Goal: Task Accomplishment & Management: Manage account settings

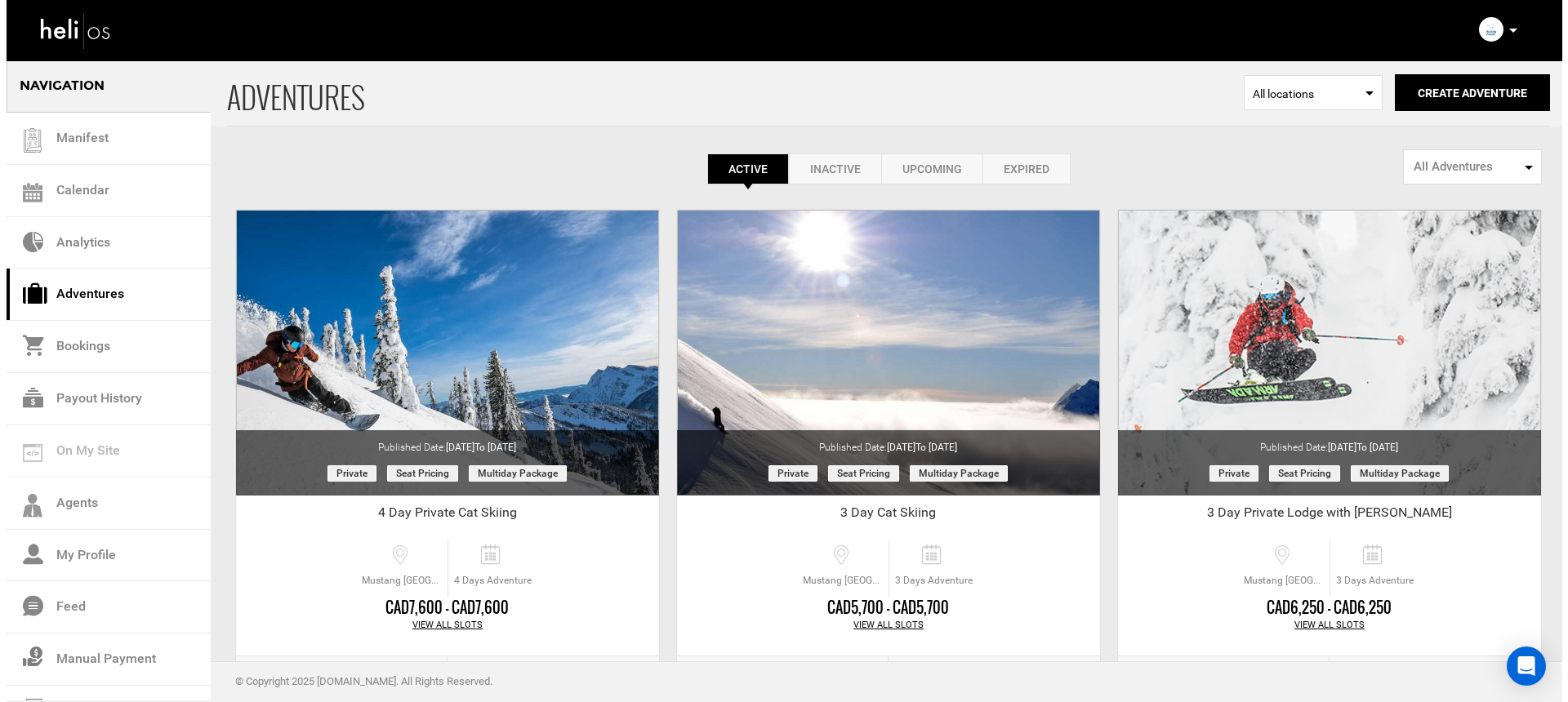
scroll to position [37, 0]
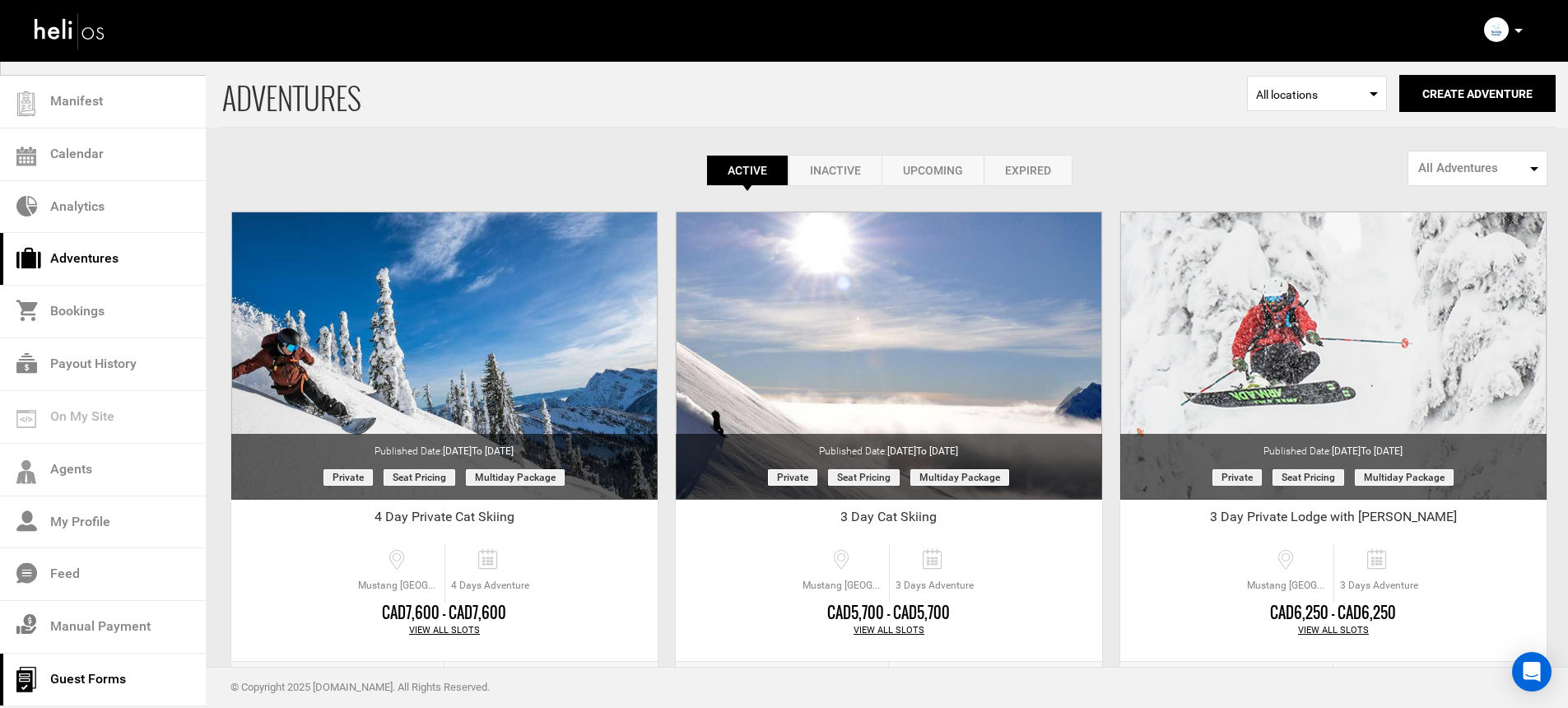
click at [98, 671] on link "Guest Forms" at bounding box center [102, 681] width 205 height 53
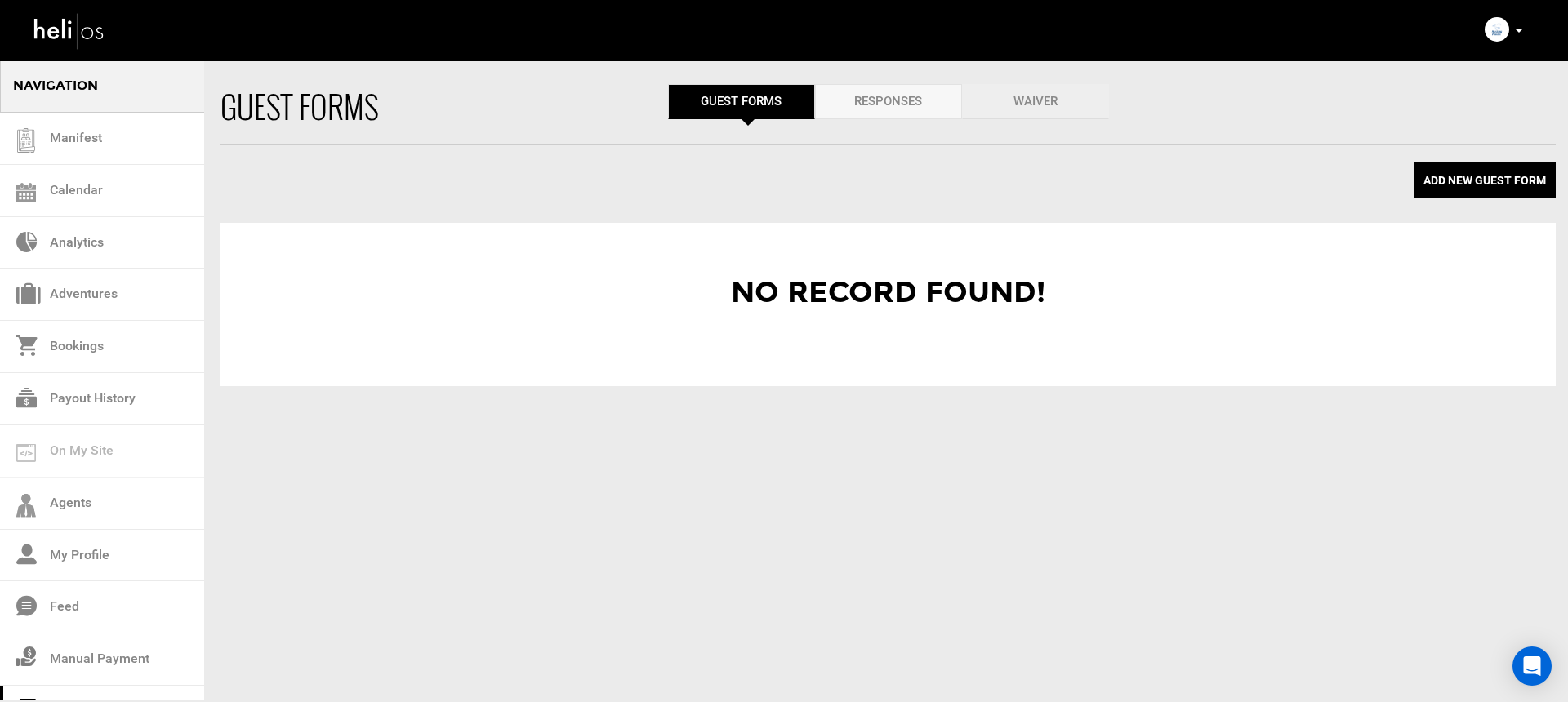
click at [1011, 101] on link "Waiver" at bounding box center [1036, 101] width 147 height 35
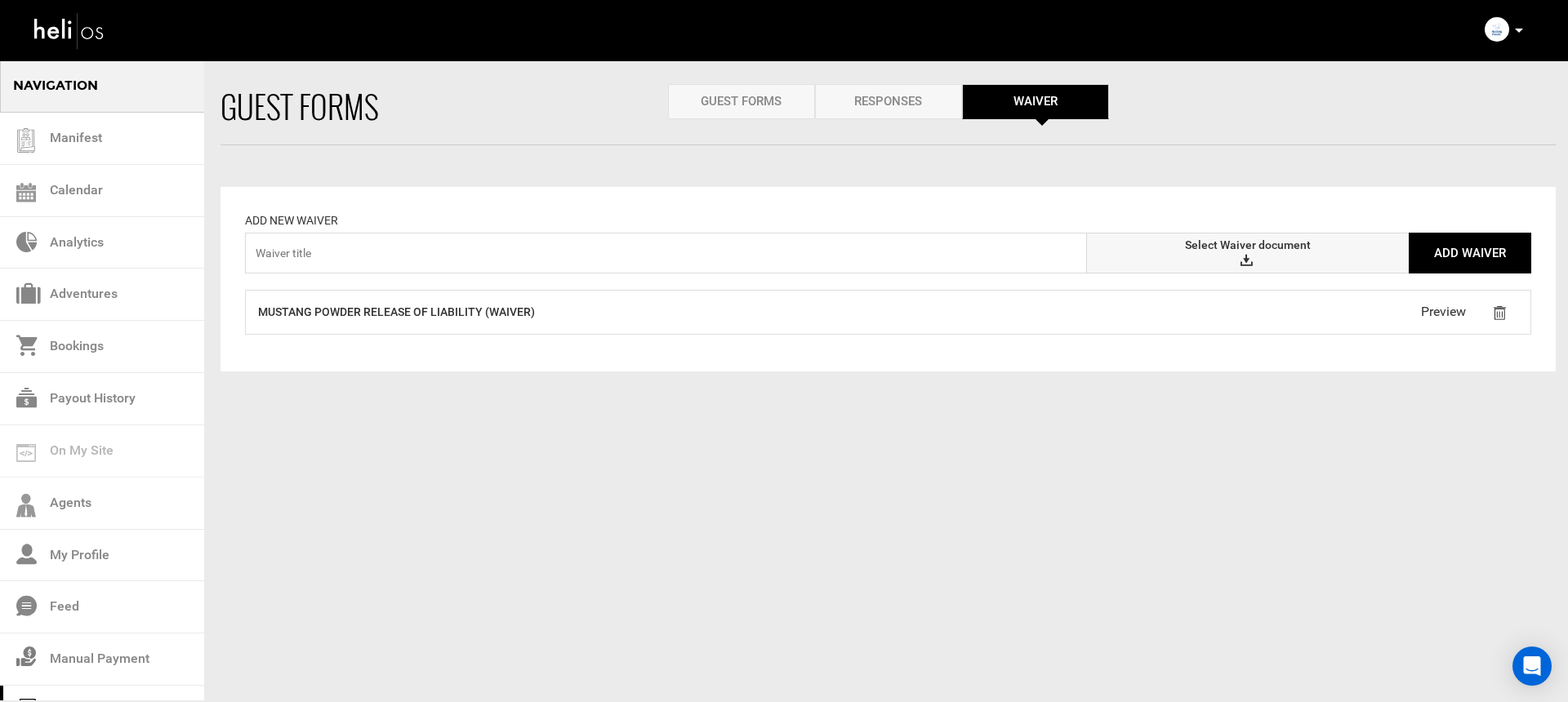
click at [1211, 249] on span "Select Waiver document" at bounding box center [1248, 245] width 126 height 16
click at [0, 0] on input "Select Waiver document" at bounding box center [0, 0] width 0 height 0
click at [428, 265] on input "text" at bounding box center [665, 253] width 842 height 41
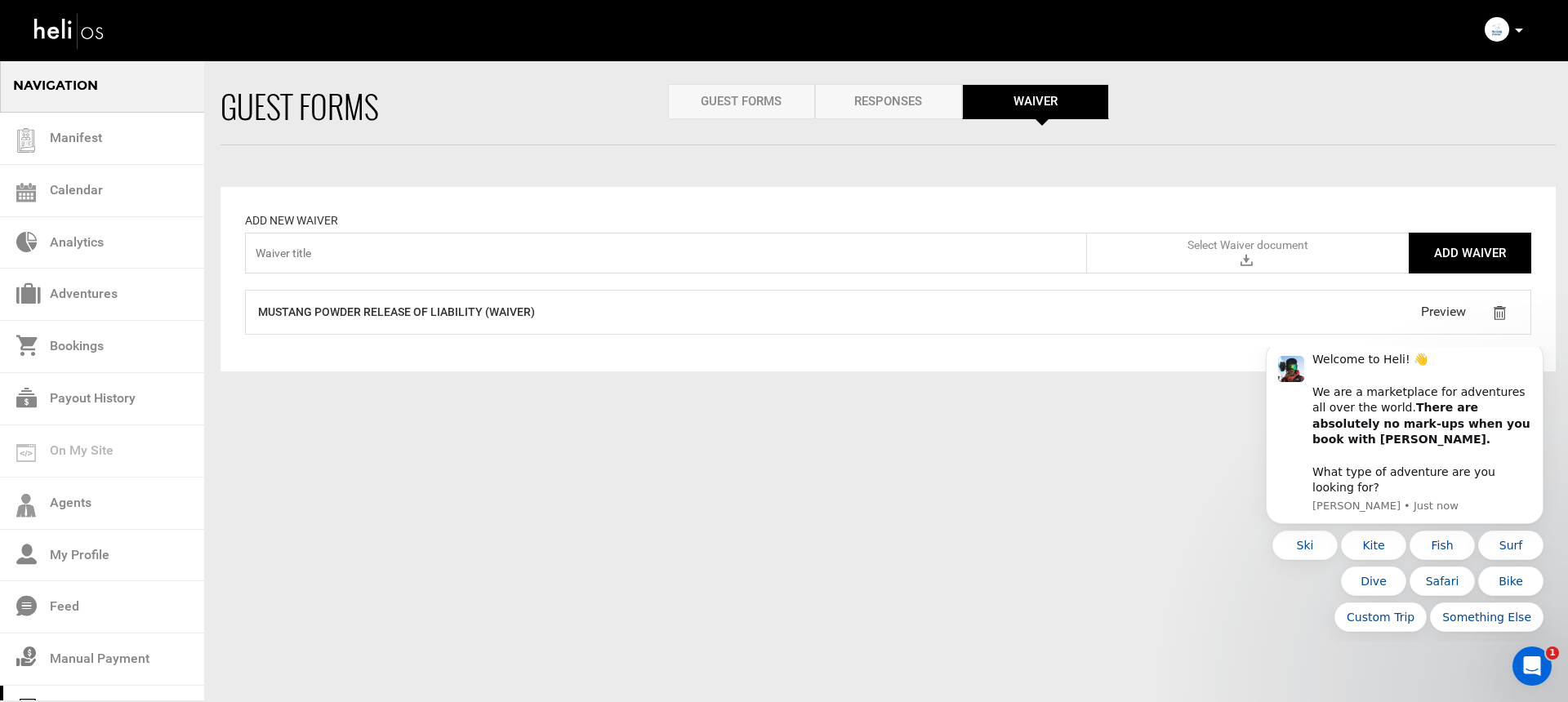
click at [683, 406] on div "Navigation Manifest Calendar Analytics Adventures Bookings Payout History On My…" at bounding box center [784, 351] width 1568 height 702
click at [1538, 350] on icon "Dismiss notification" at bounding box center [1538, 346] width 5 height 5
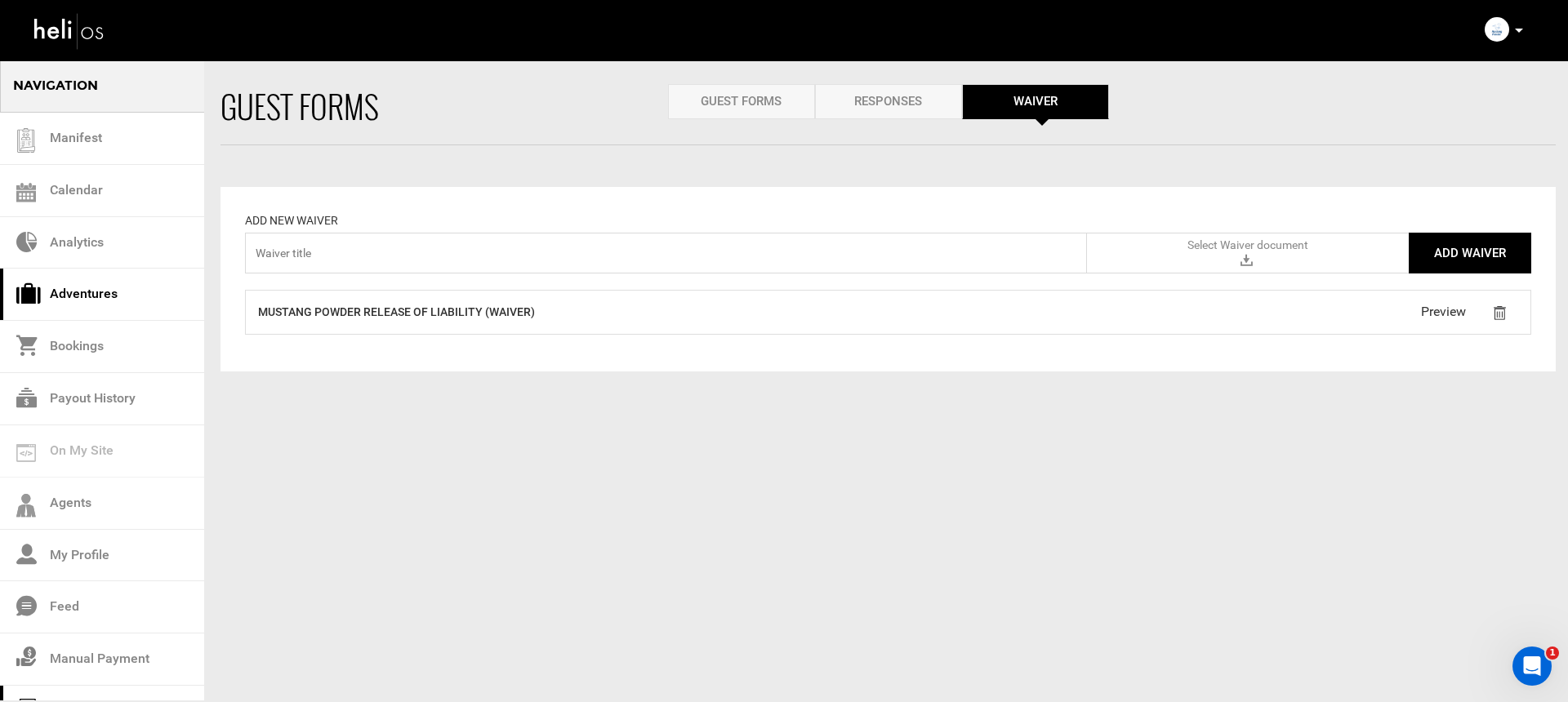
click at [122, 293] on link "Adventures" at bounding box center [102, 295] width 204 height 53
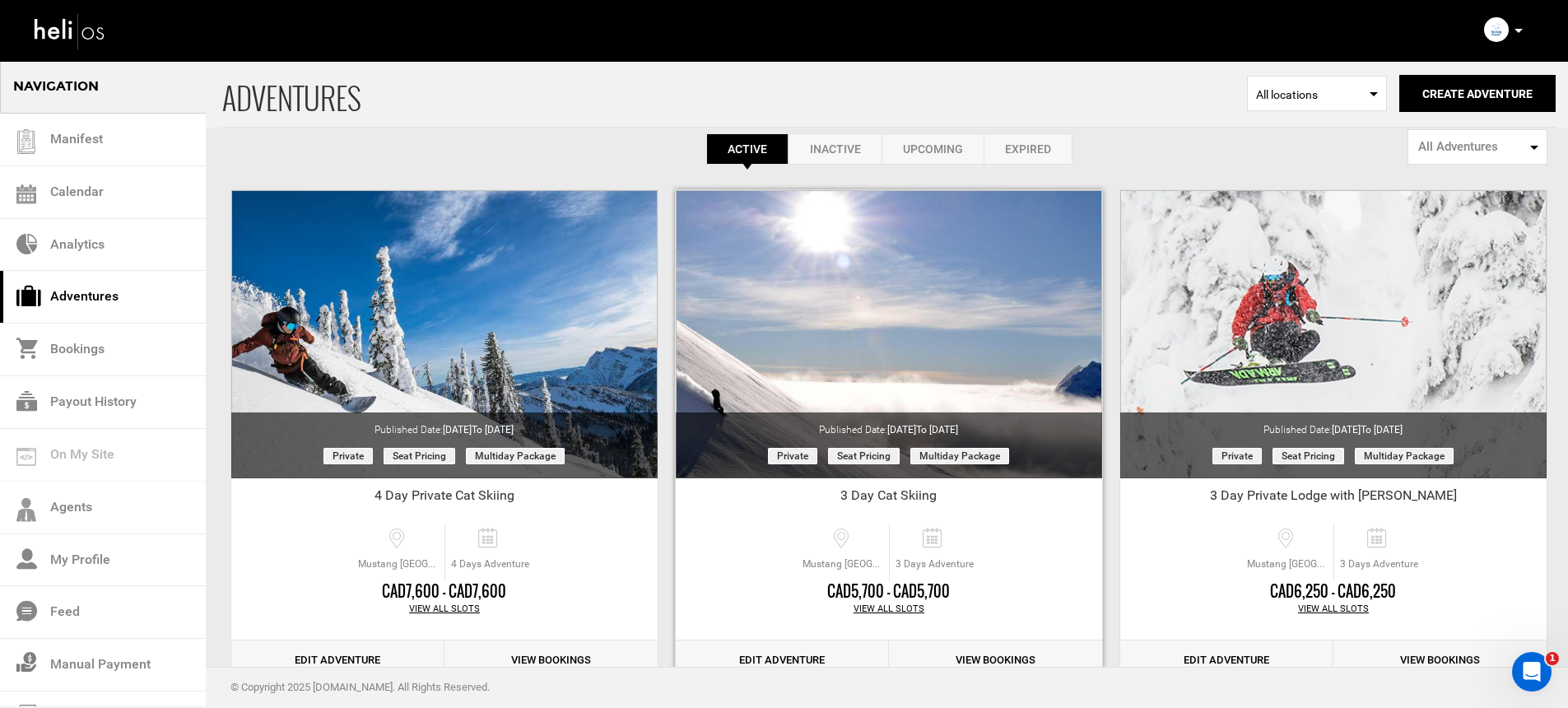
scroll to position [32, 0]
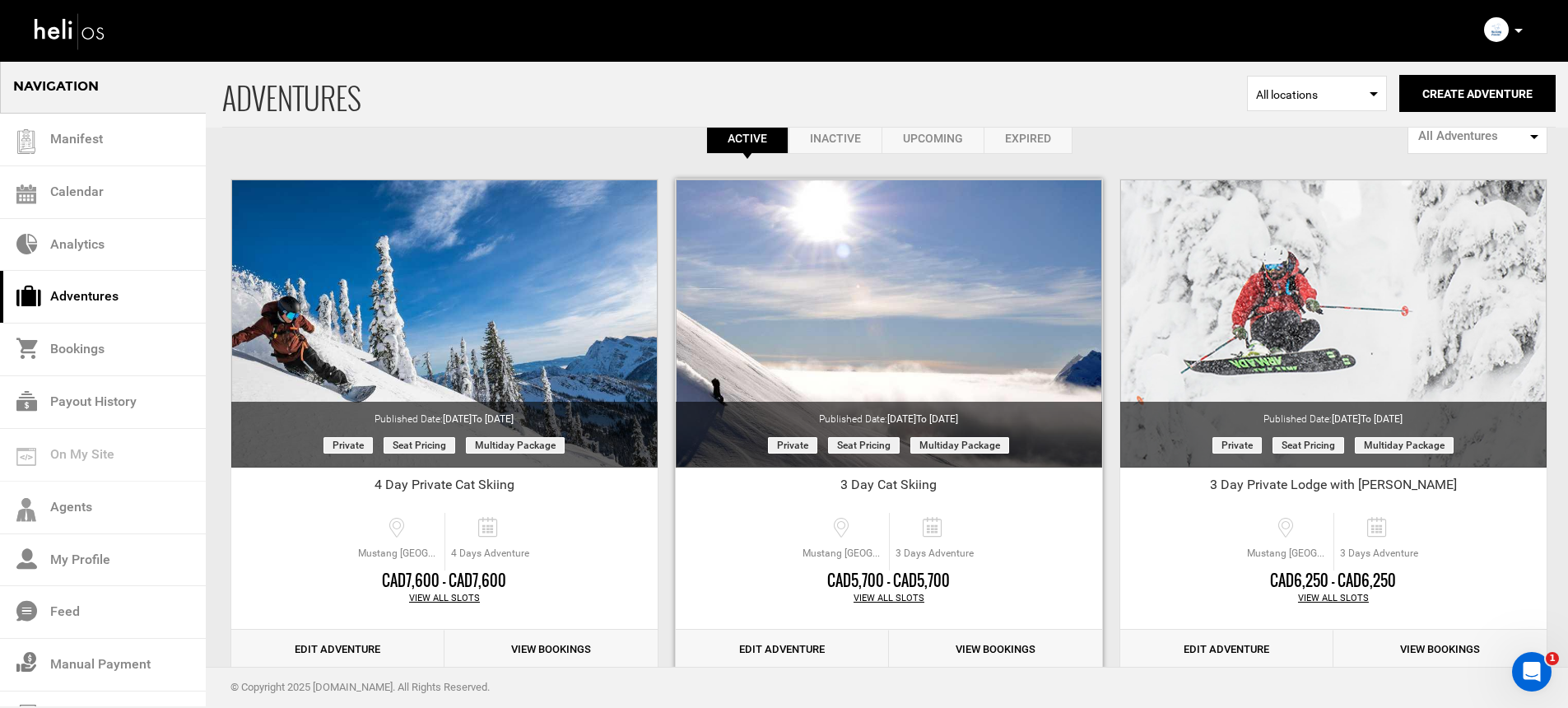
click at [769, 656] on link "Edit Adventure" at bounding box center [782, 650] width 213 height 40
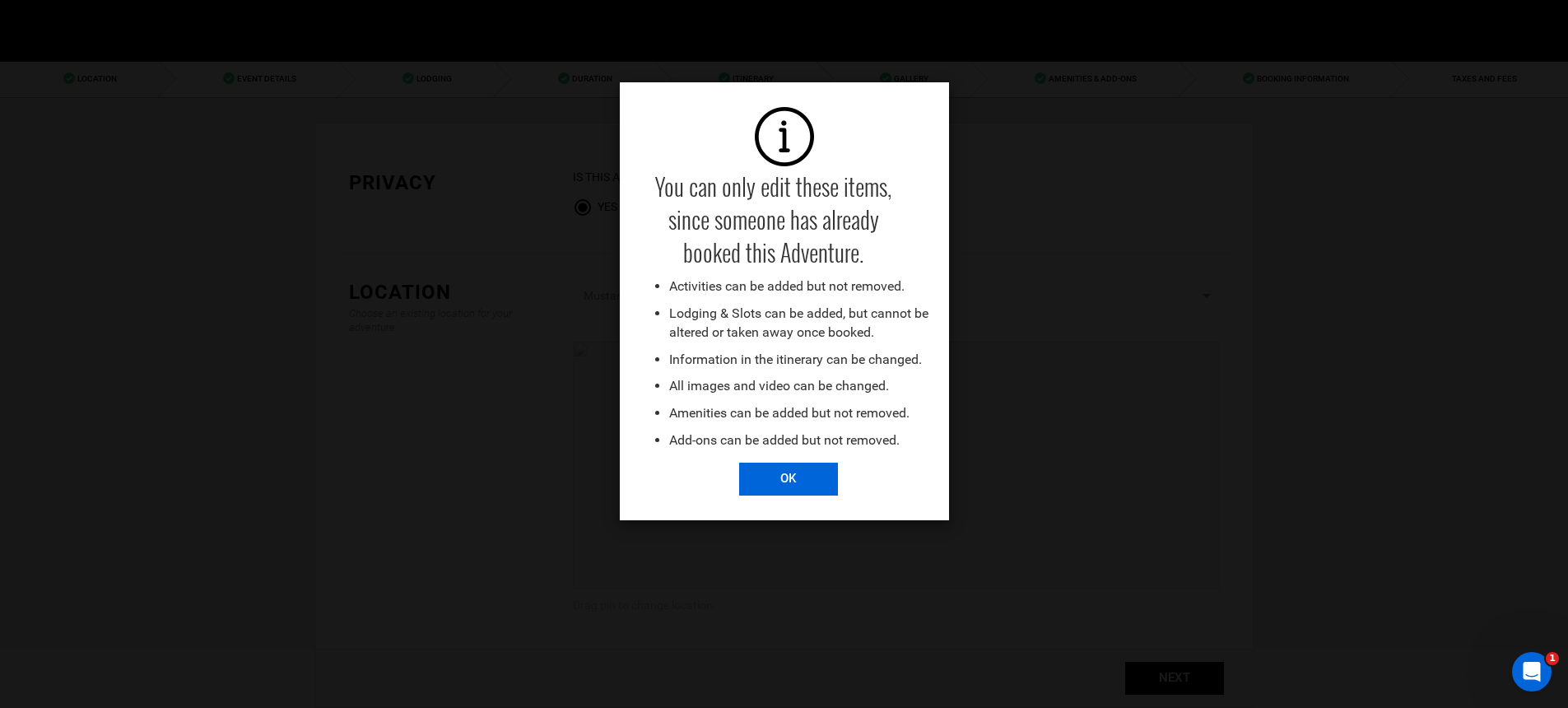
click at [803, 484] on input "OK" at bounding box center [788, 480] width 99 height 33
click at [813, 476] on input "OK" at bounding box center [788, 480] width 99 height 33
click at [781, 484] on input "OK" at bounding box center [788, 480] width 99 height 33
click at [785, 479] on input "OK" at bounding box center [788, 480] width 99 height 33
click at [790, 478] on input "OK" at bounding box center [788, 480] width 99 height 33
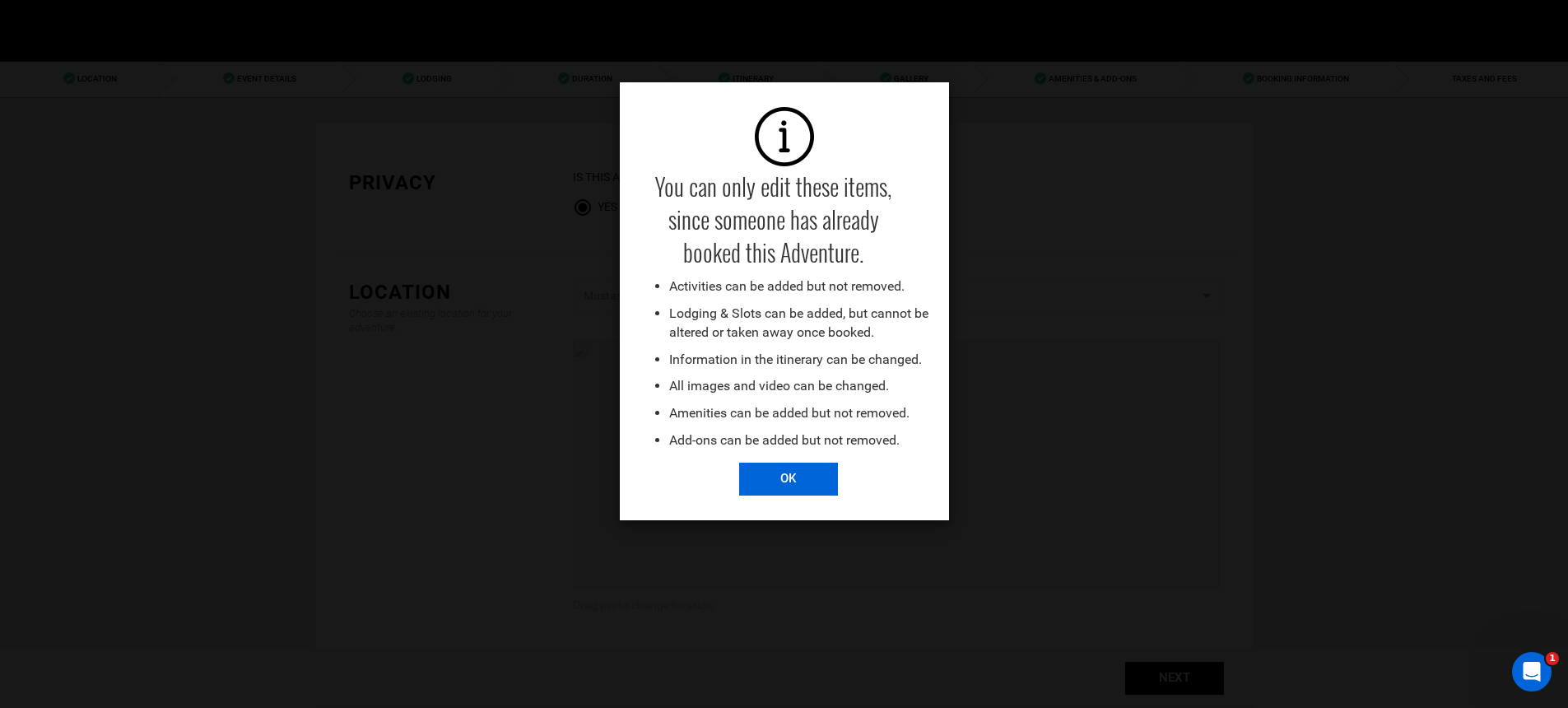
click at [794, 488] on div "You can only edit these items, since someone has already booked this Adventure.…" at bounding box center [784, 301] width 330 height 438
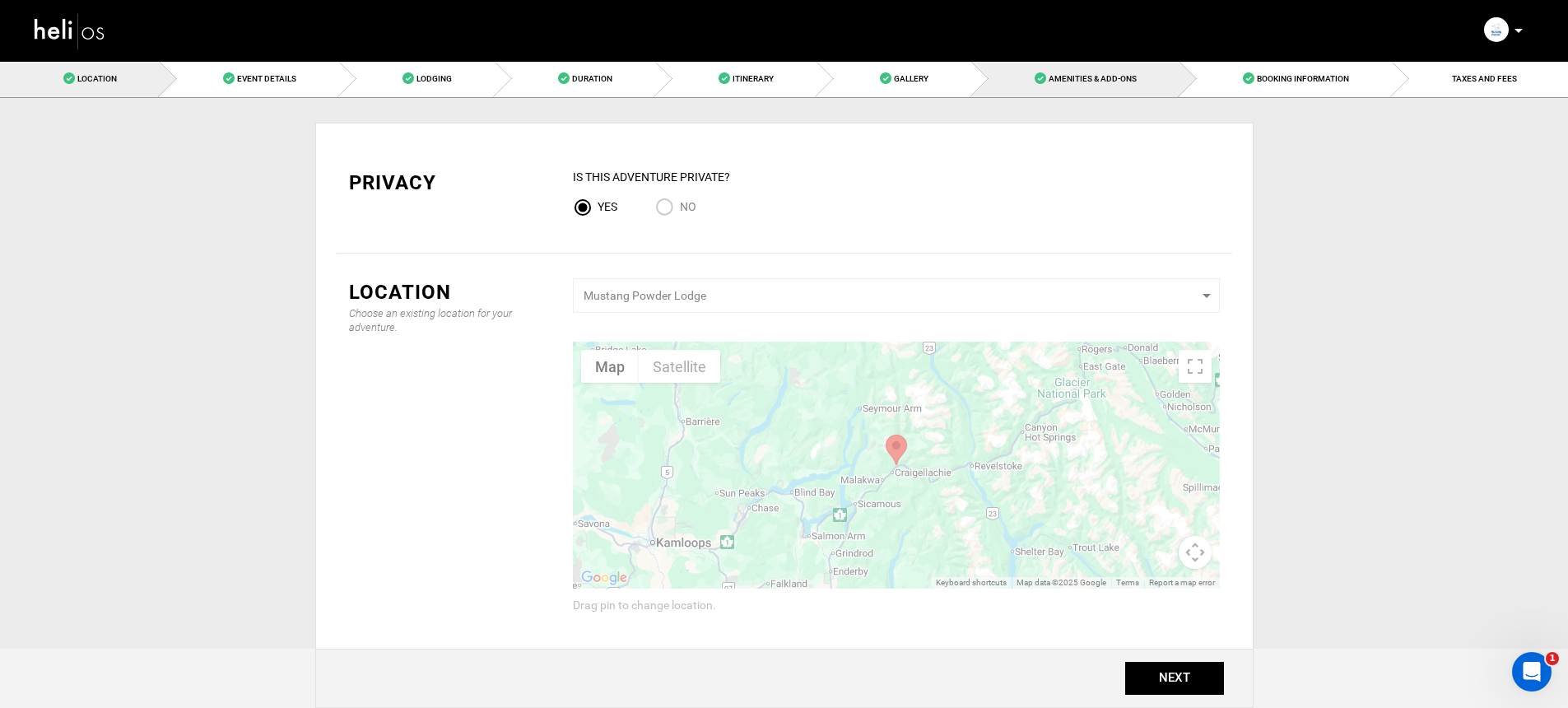
click at [1058, 79] on span "Amenities & Add-Ons" at bounding box center [1092, 79] width 88 height 9
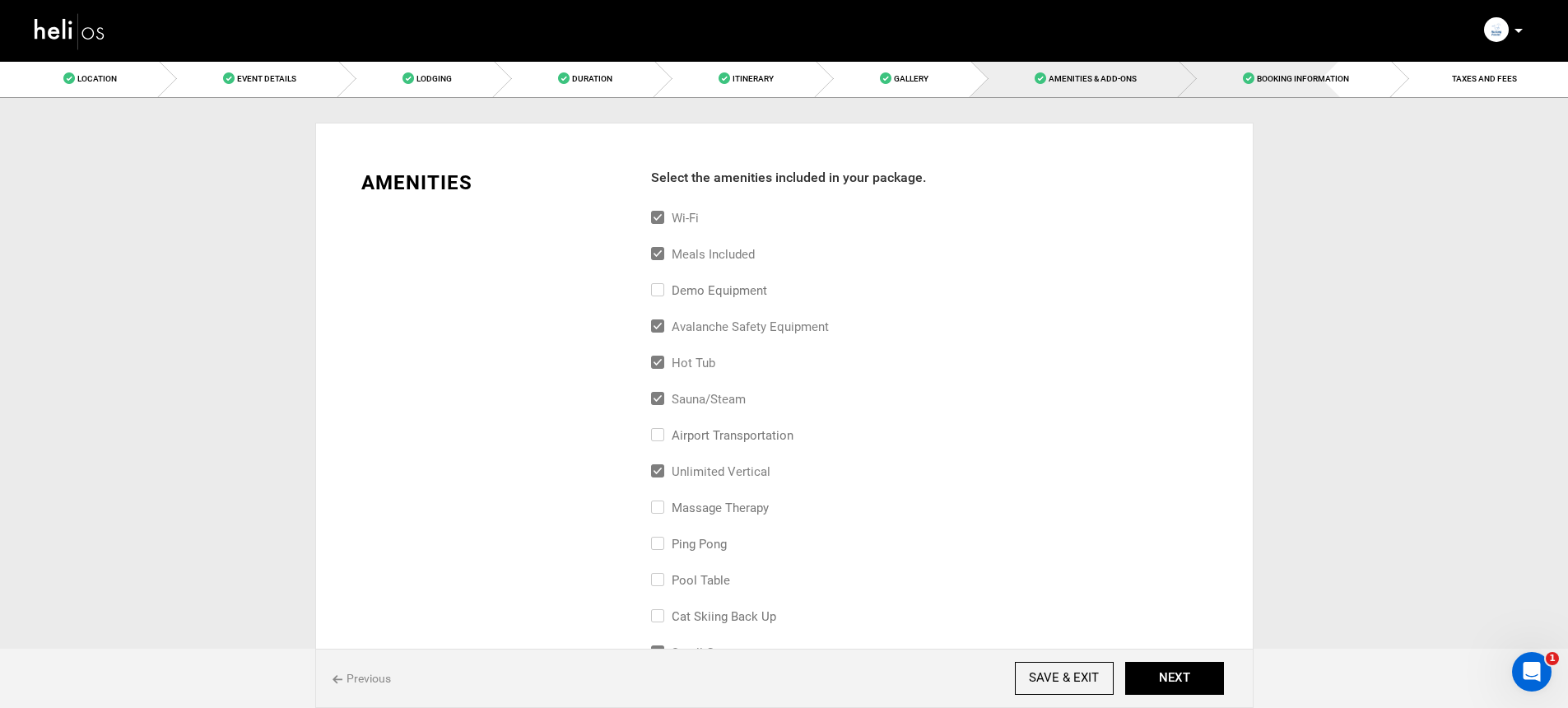
click at [1288, 83] on link "Booking Information" at bounding box center [1285, 79] width 213 height 37
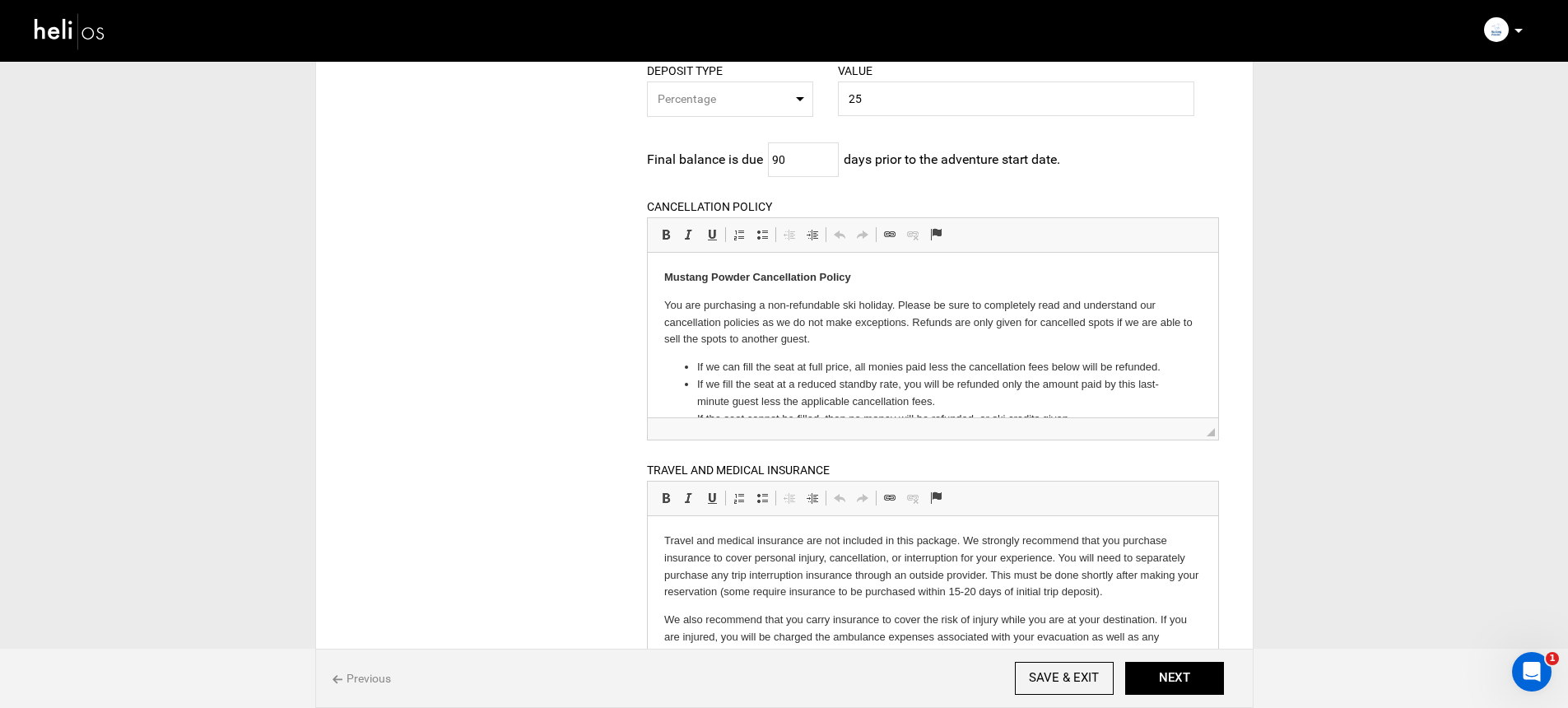
scroll to position [421, 0]
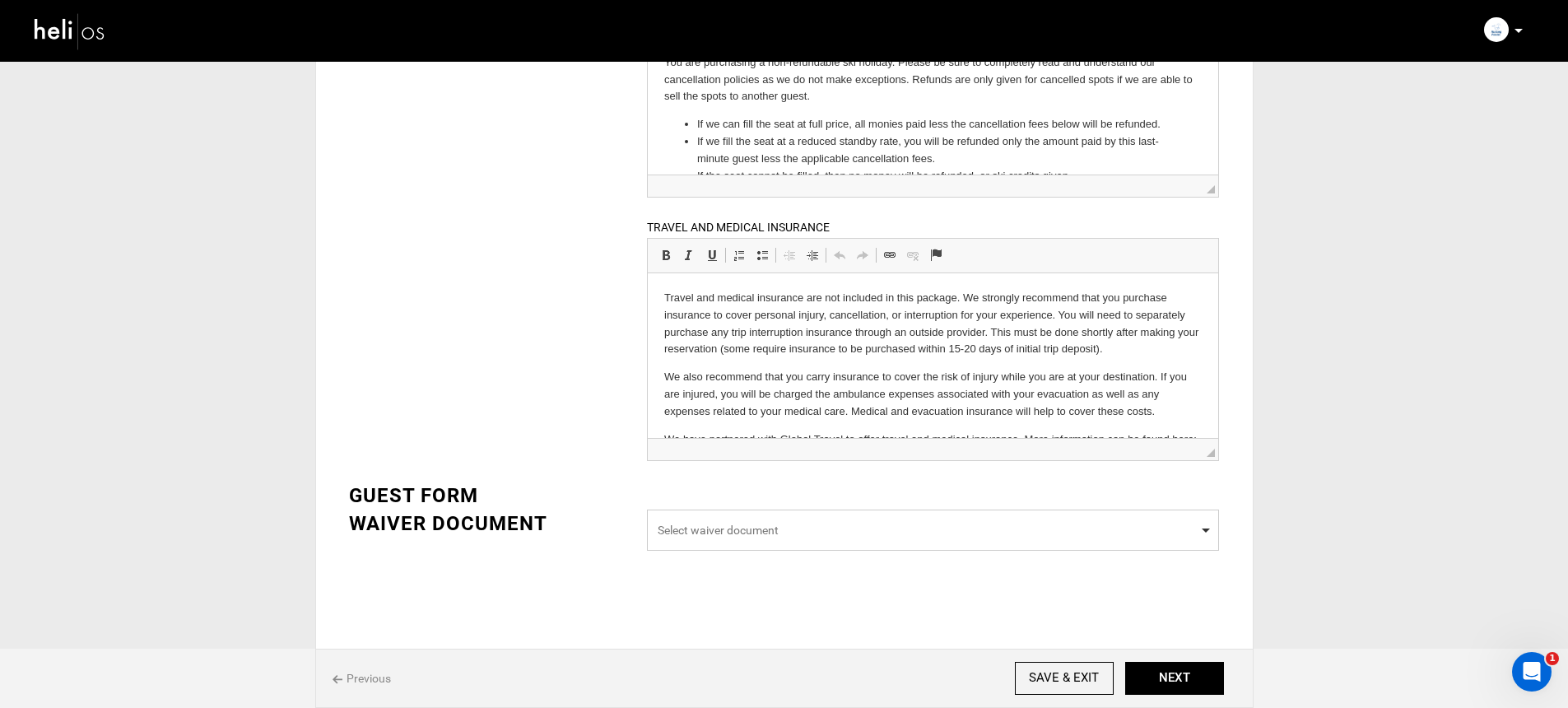
click at [723, 530] on span "Select waiver document" at bounding box center [932, 530] width 551 height 16
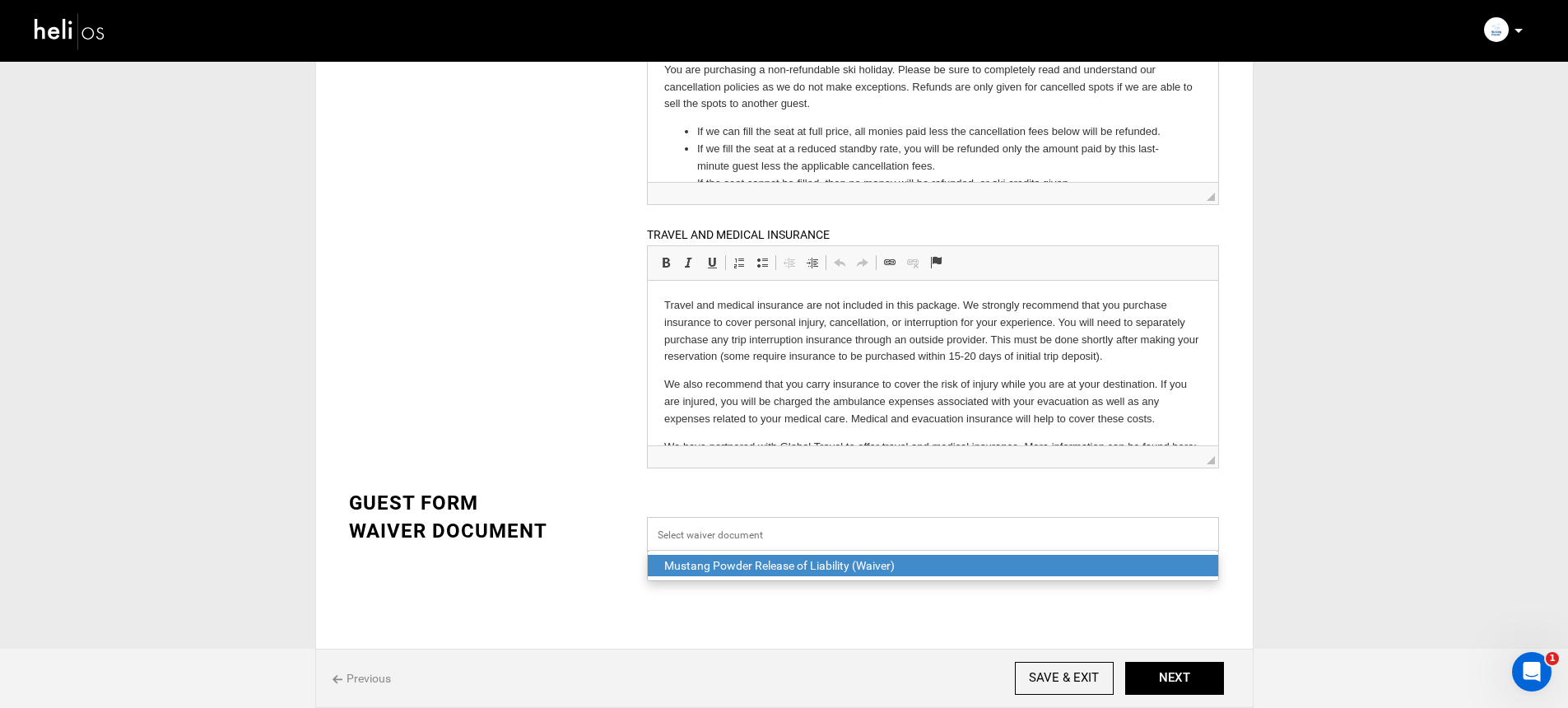
scroll to position [413, 0]
click at [547, 459] on div "BOOKING INFORMATION DEPOSIT POLICY Allow consumers to reserve this adventure by…" at bounding box center [784, 149] width 896 height 837
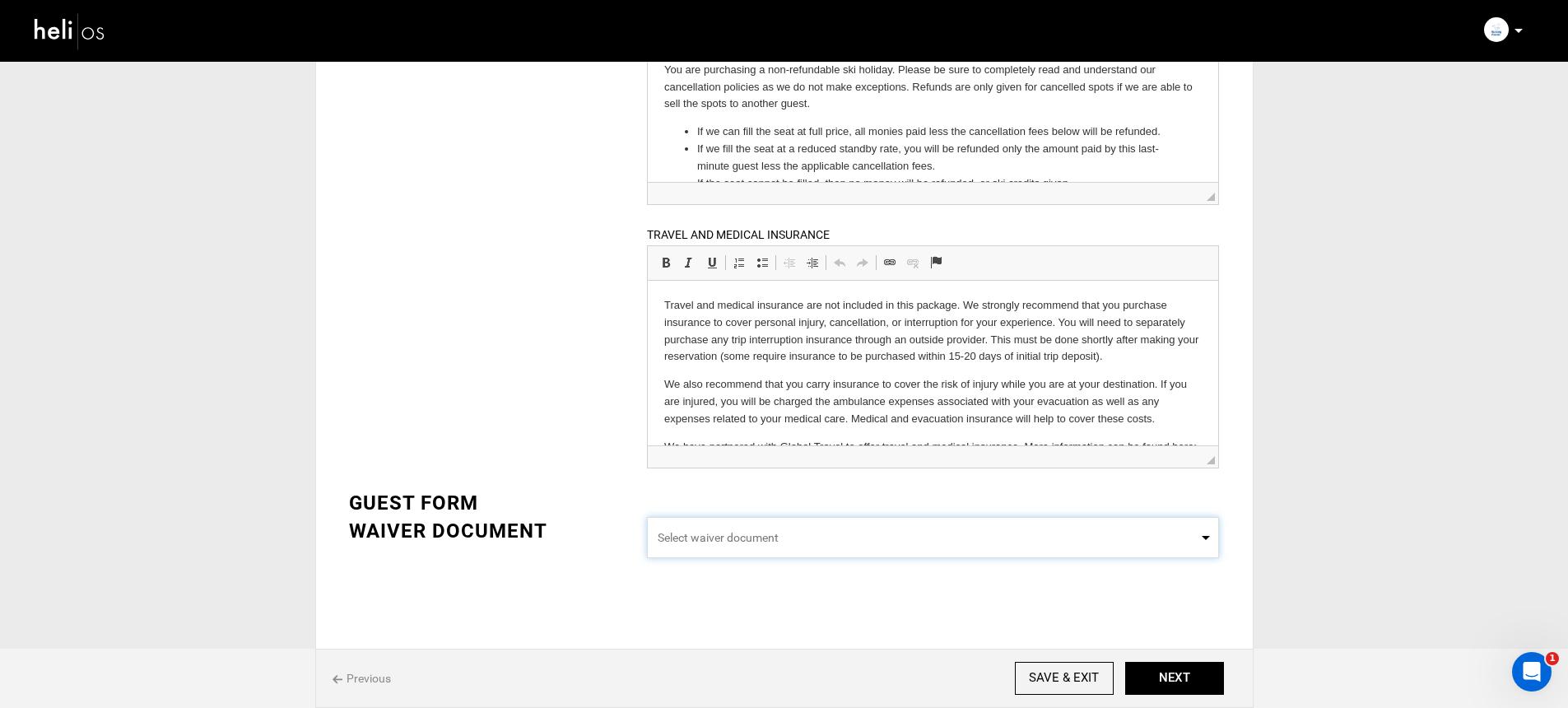
click at [68, 29] on img at bounding box center [69, 31] width 74 height 44
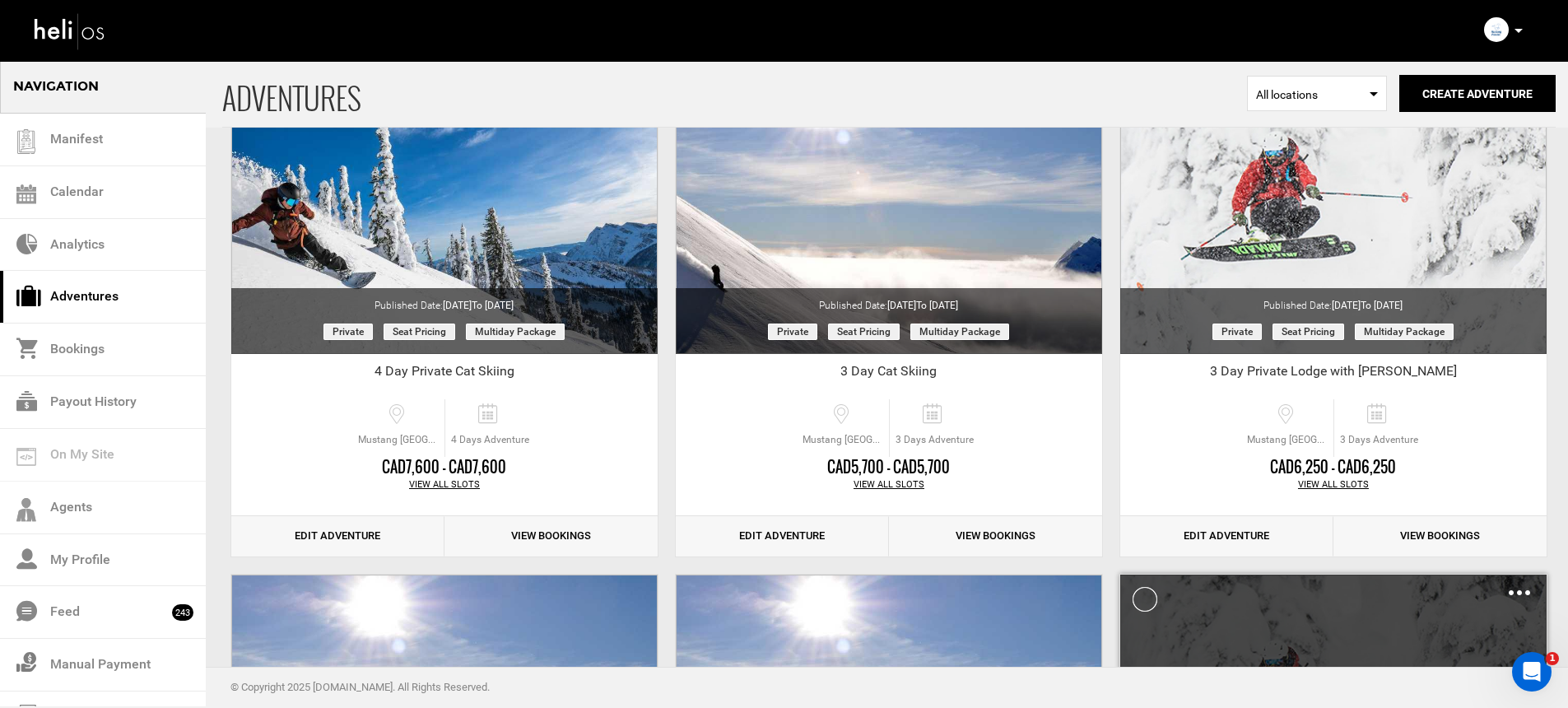
scroll to position [230, 0]
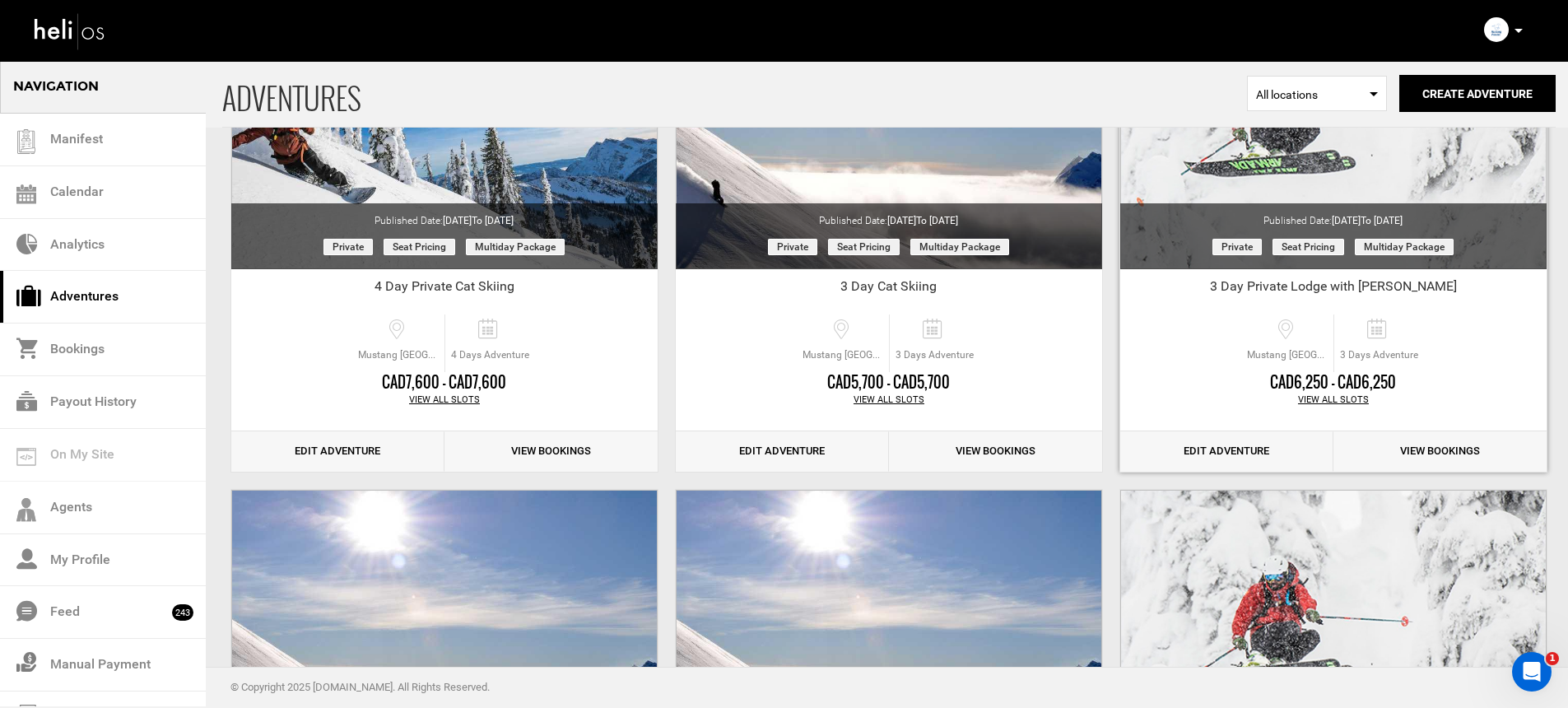
click at [1232, 447] on link "Edit Adventure" at bounding box center [1226, 451] width 213 height 40
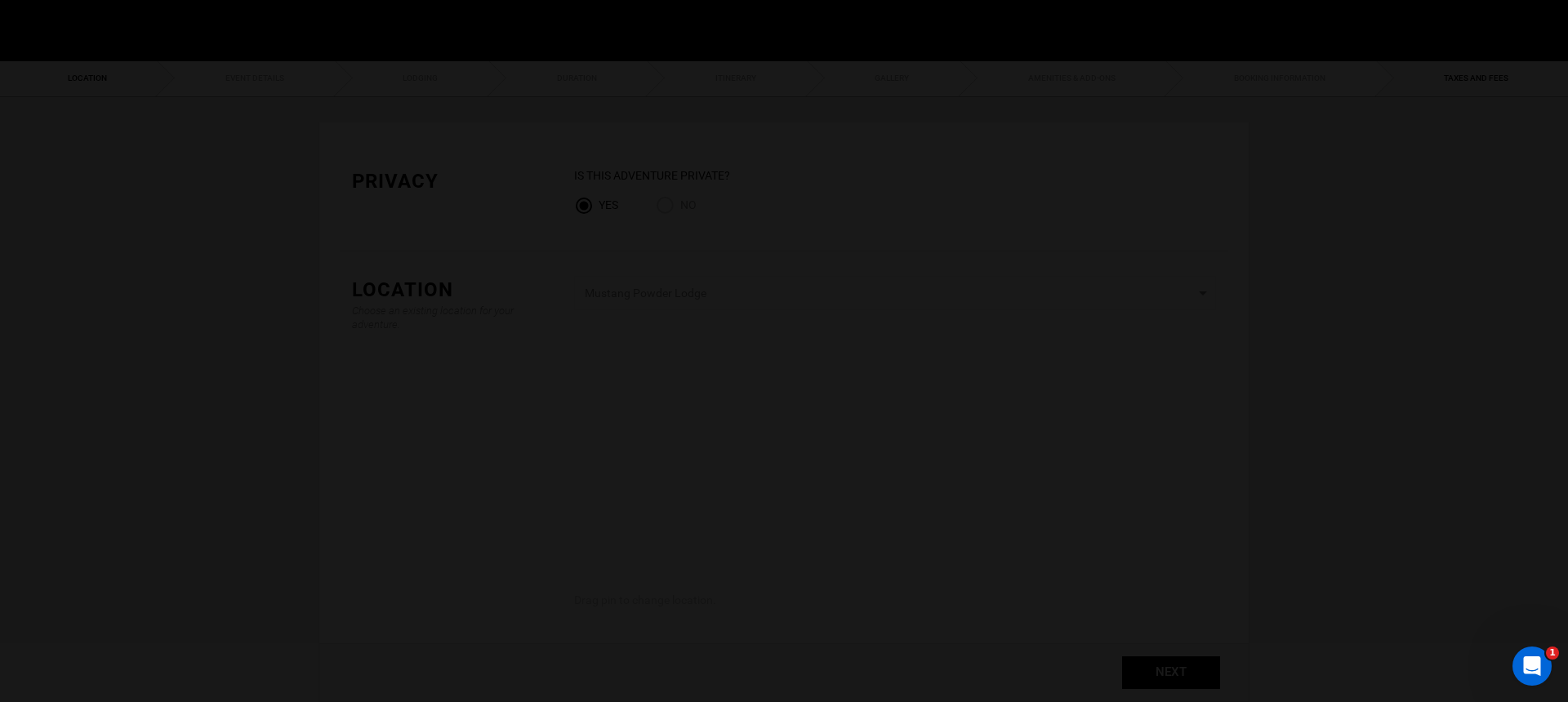
type input "25"
type input "90"
click at [1263, 79] on div at bounding box center [784, 351] width 1568 height 702
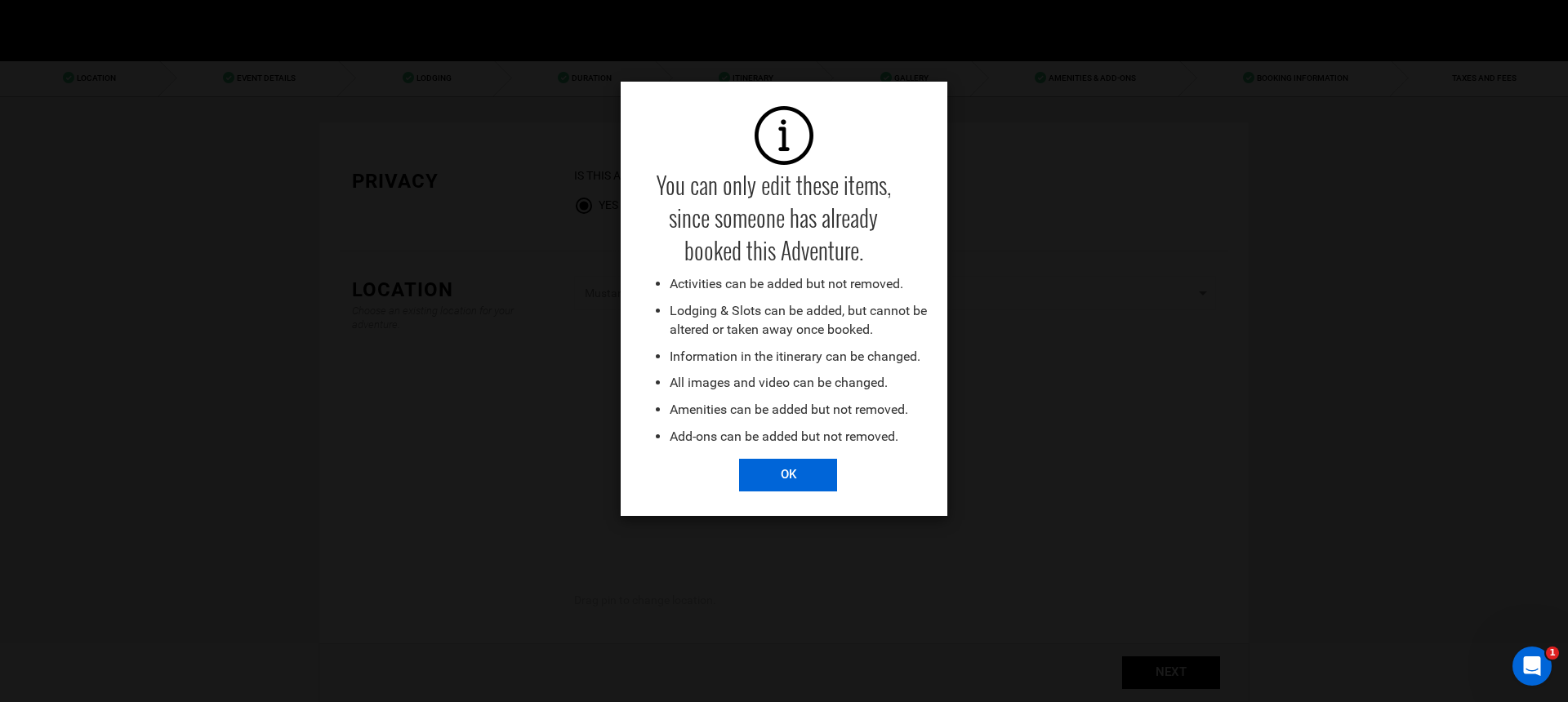
click at [789, 474] on input "OK" at bounding box center [789, 476] width 98 height 33
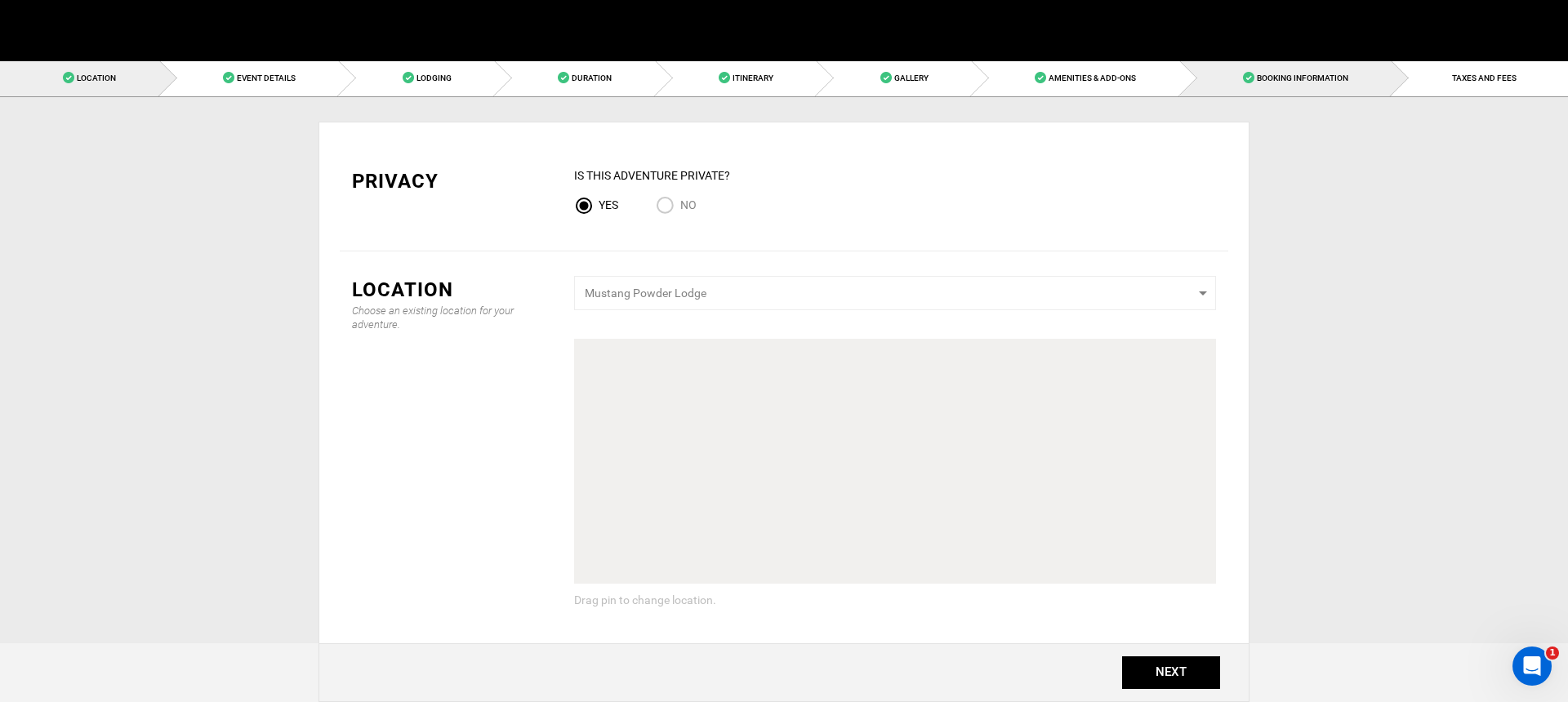
click at [1282, 73] on span "Booking Information" at bounding box center [1302, 78] width 92 height 9
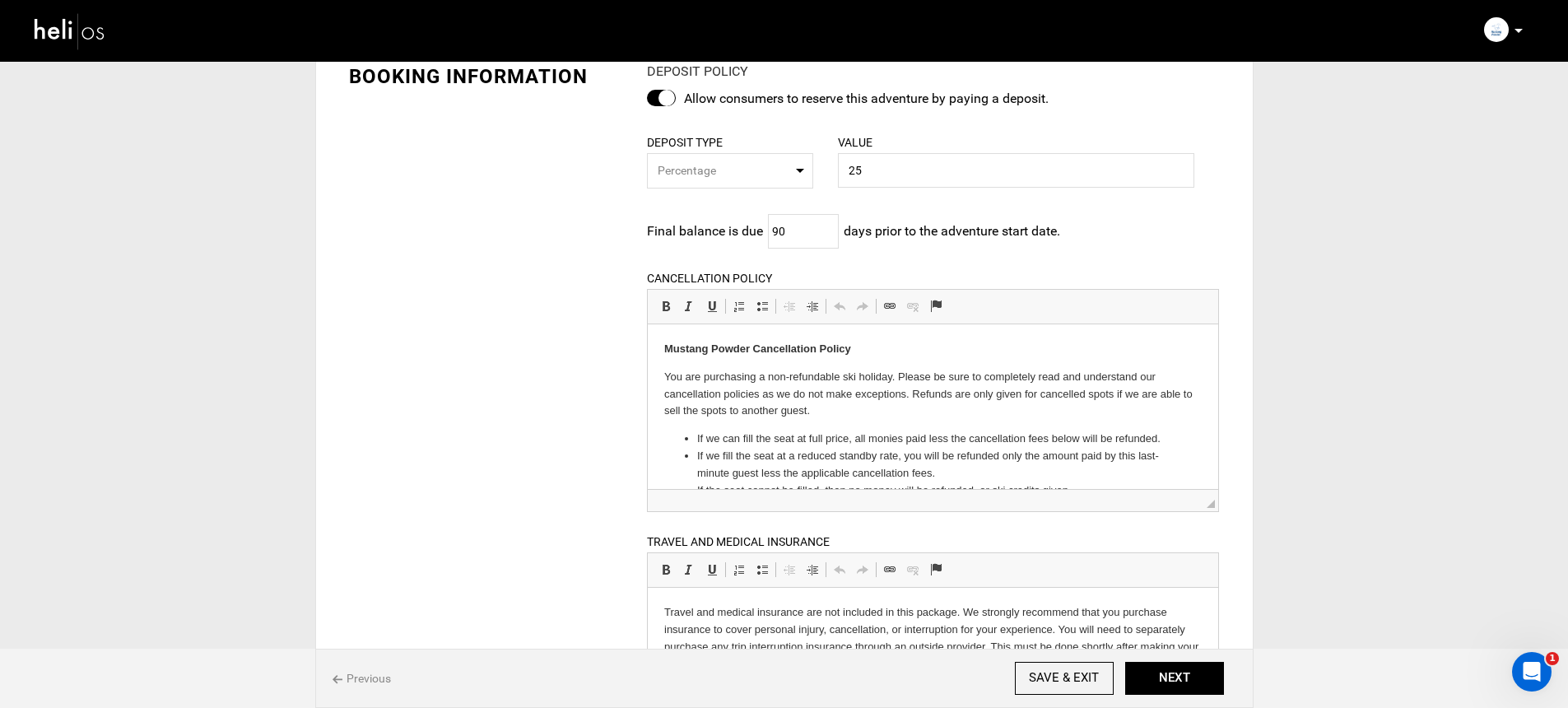
scroll to position [338, 0]
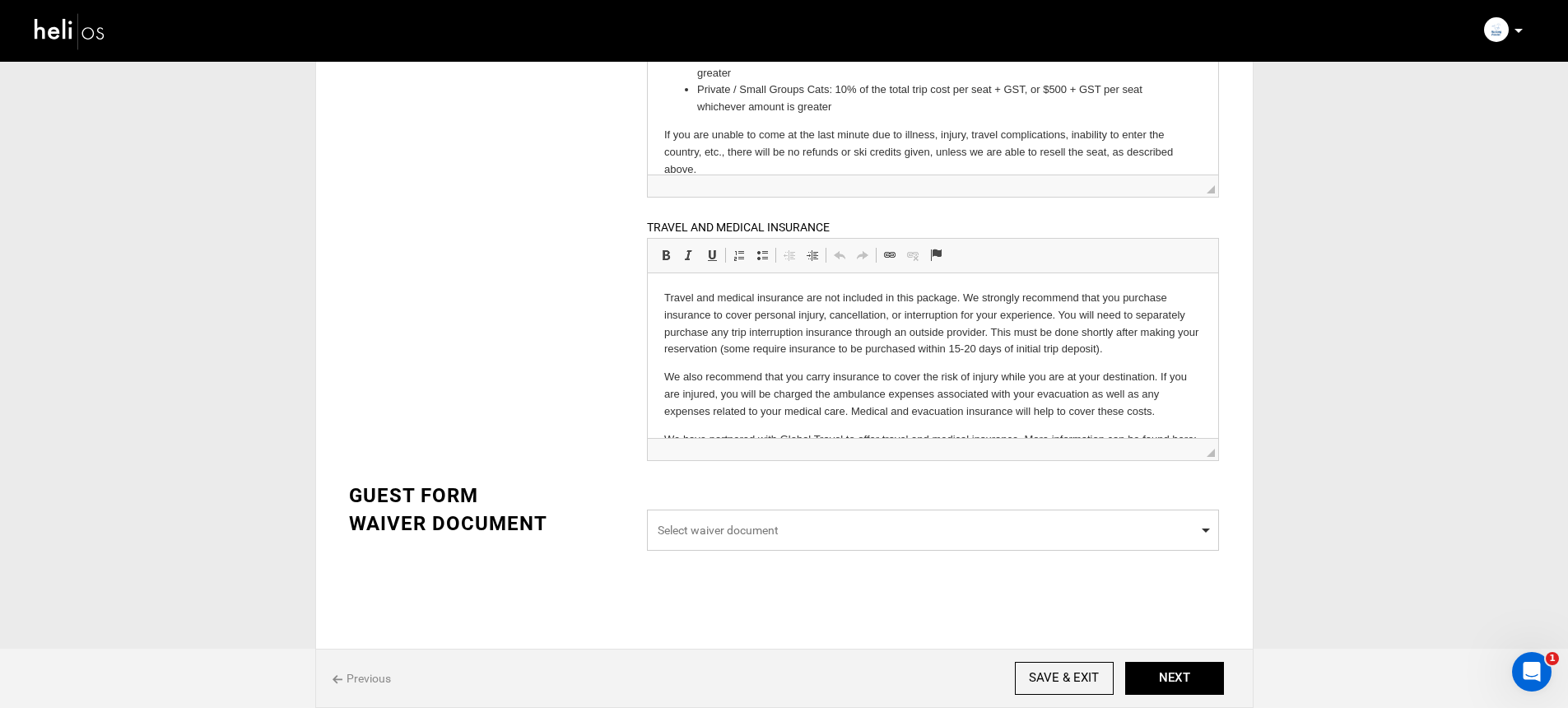
click at [787, 544] on span "Select waiver document" at bounding box center [932, 530] width 572 height 41
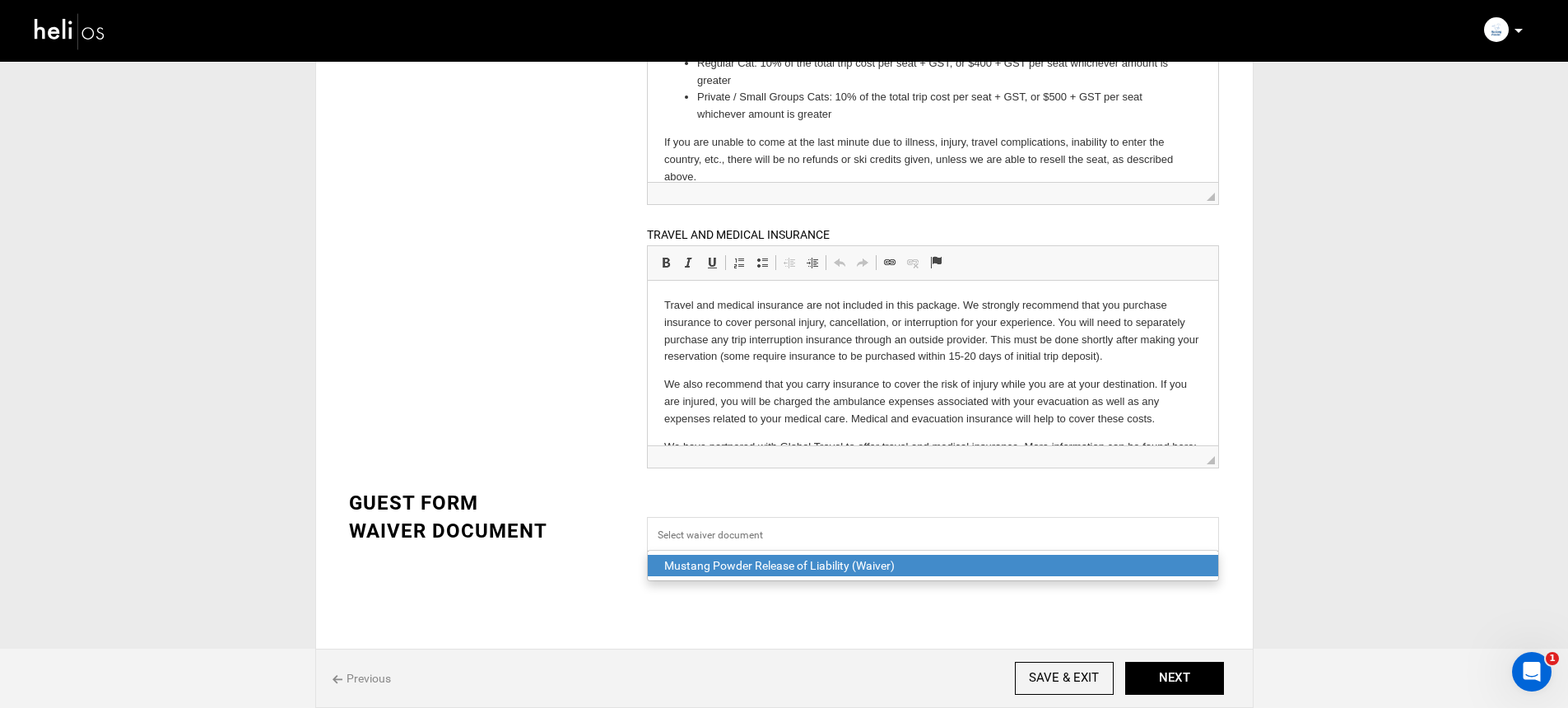
click at [821, 570] on div "Mustang Powder Release of Liability (Waiver)" at bounding box center [932, 565] width 538 height 16
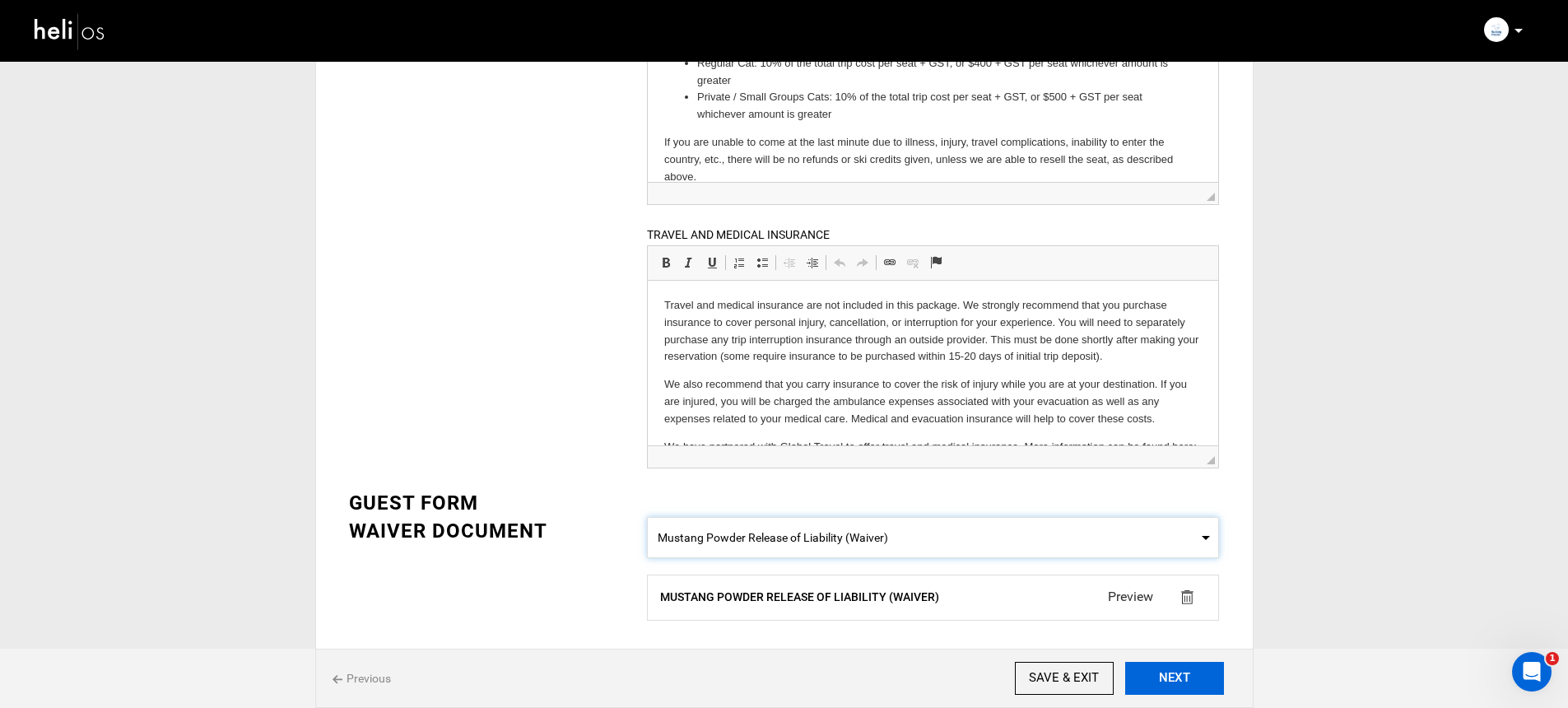
click at [1189, 671] on button "NEXT" at bounding box center [1174, 679] width 99 height 33
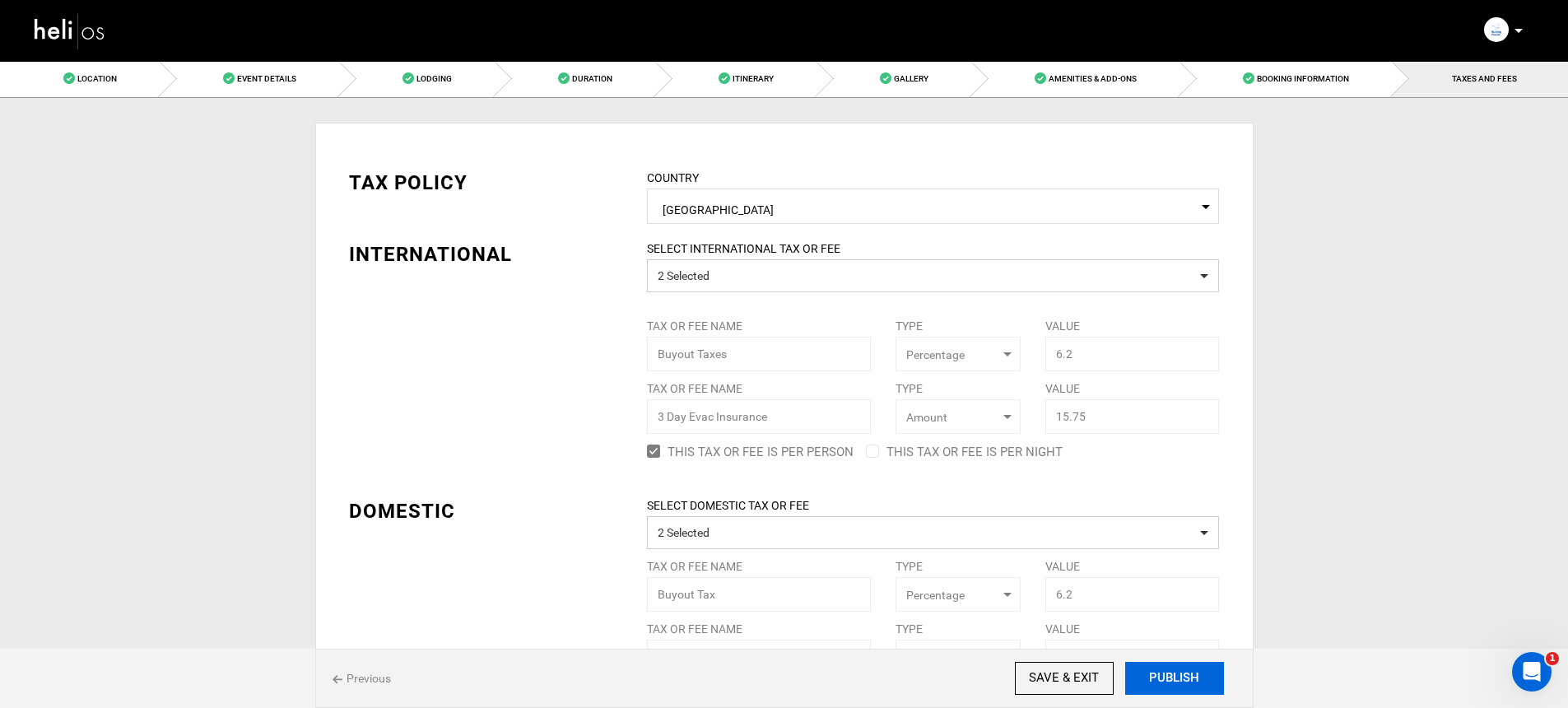
click at [1193, 678] on button "PUBLISH" at bounding box center [1174, 679] width 99 height 33
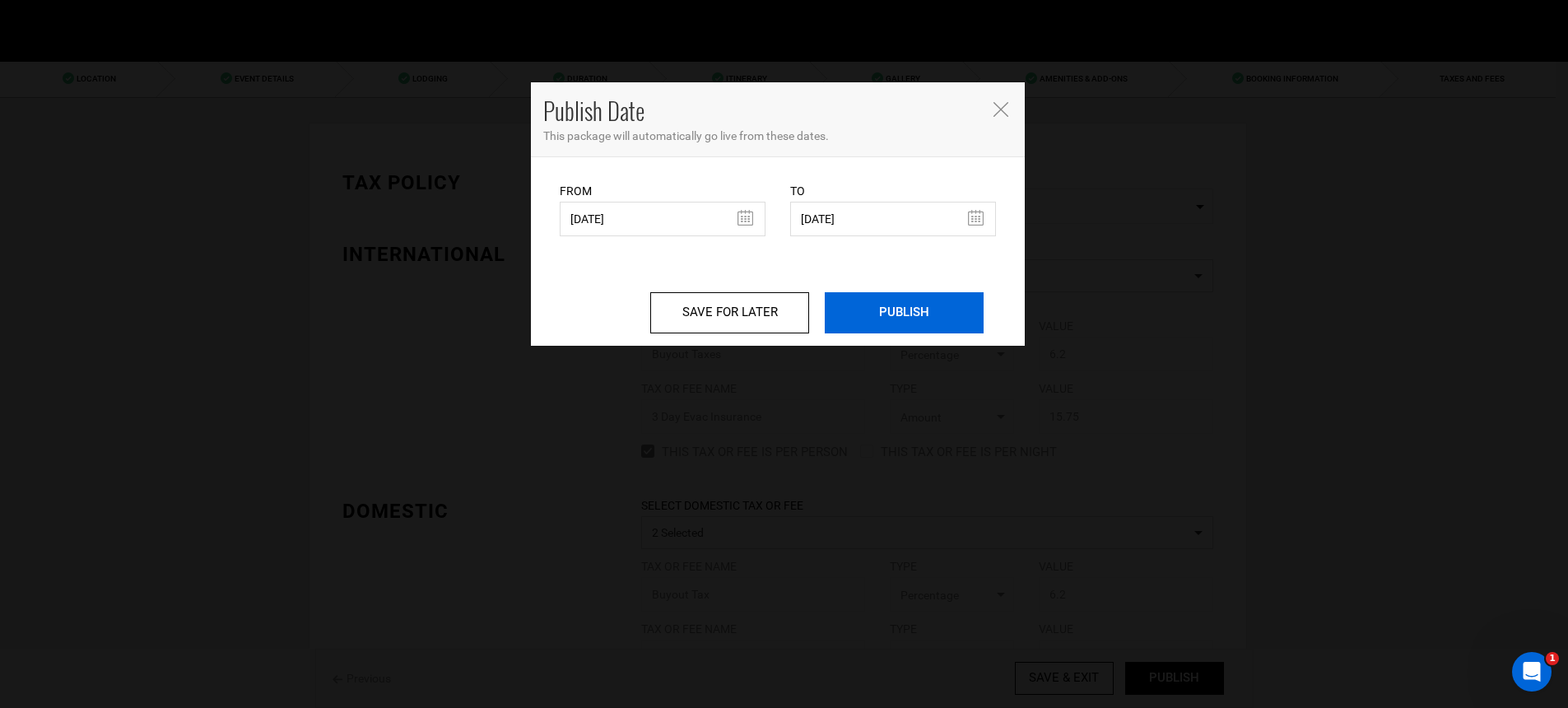
click at [893, 329] on input "PUBLISH" at bounding box center [904, 312] width 159 height 41
